Goal: Task Accomplishment & Management: Manage account settings

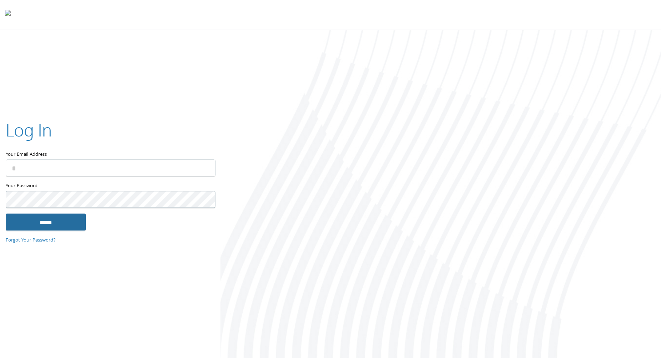
type input "**********"
click at [33, 220] on input "******" at bounding box center [46, 222] width 80 height 17
